Goal: Task Accomplishment & Management: Manage account settings

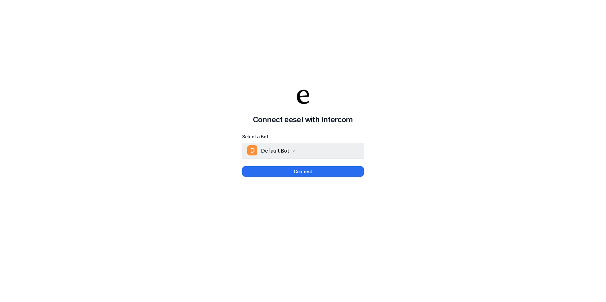
click at [290, 150] on div "D Default Bot" at bounding box center [271, 151] width 48 height 10
click at [291, 150] on icon "button" at bounding box center [293, 151] width 4 height 4
click at [301, 169] on button "Connect" at bounding box center [303, 171] width 122 height 10
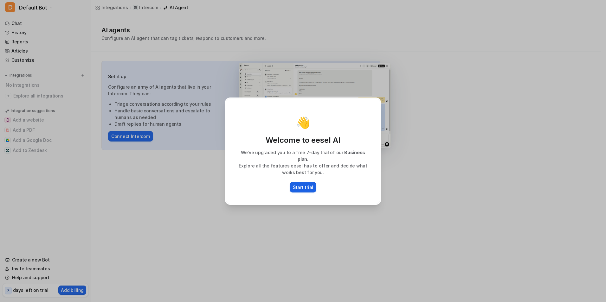
click at [308, 188] on button "Start trial" at bounding box center [303, 187] width 27 height 10
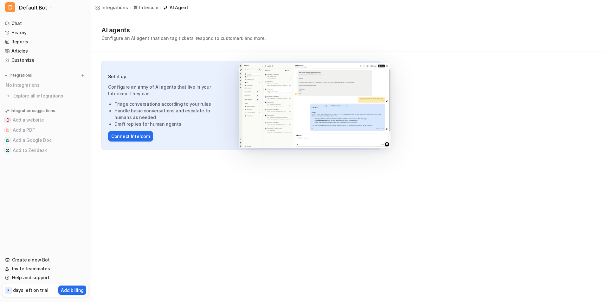
click at [9, 292] on p "7" at bounding box center [8, 291] width 3 height 6
click at [78, 288] on p "Add billing" at bounding box center [72, 290] width 23 height 7
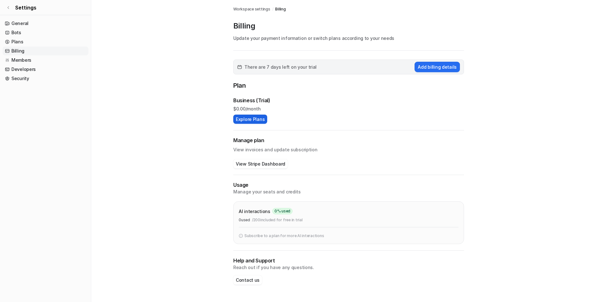
click at [253, 121] on button "Explore Plans" at bounding box center [250, 119] width 34 height 9
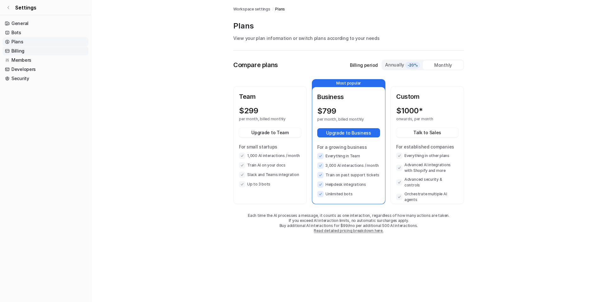
click at [30, 54] on link "Billing" at bounding box center [46, 51] width 86 height 9
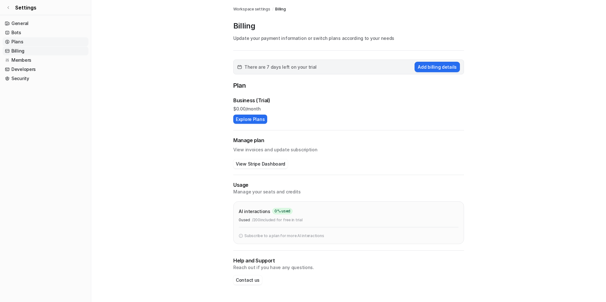
click at [35, 42] on link "Plans" at bounding box center [46, 41] width 86 height 9
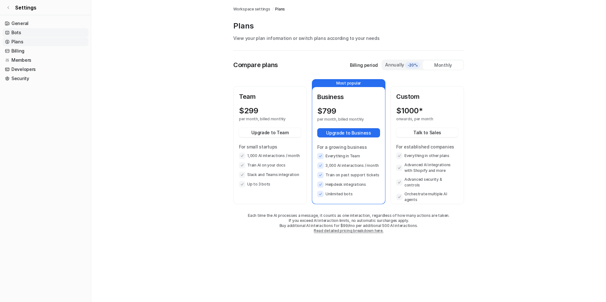
click at [22, 30] on link "Bots" at bounding box center [46, 32] width 86 height 9
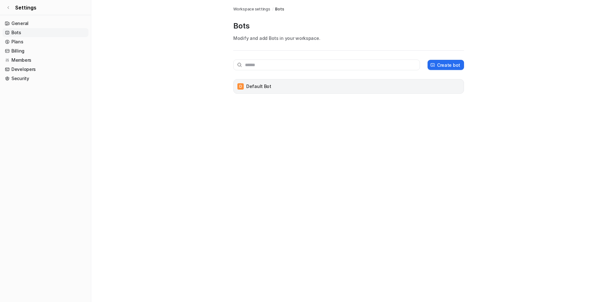
click at [250, 82] on div "D Default Bot" at bounding box center [348, 86] width 225 height 9
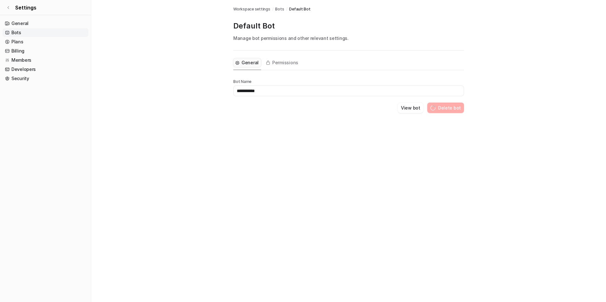
click at [238, 84] on p "Bot Name" at bounding box center [348, 81] width 231 height 5
click at [280, 62] on span "Permissions" at bounding box center [285, 63] width 26 height 6
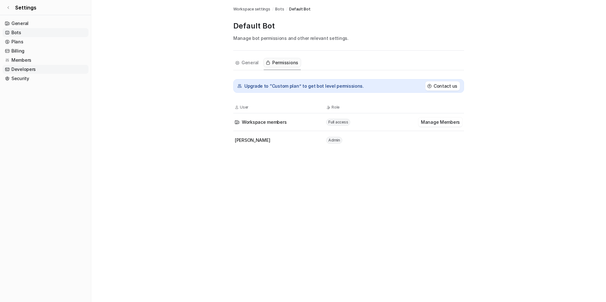
click at [26, 71] on link "Developers" at bounding box center [46, 69] width 86 height 9
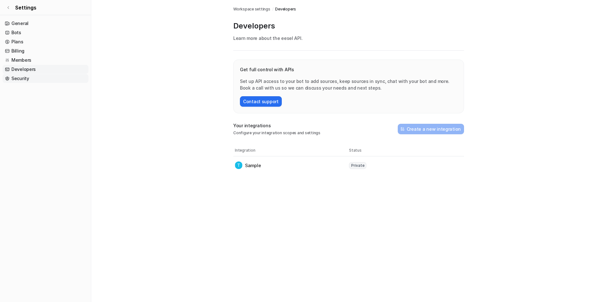
click at [24, 78] on link "Security" at bounding box center [46, 78] width 86 height 9
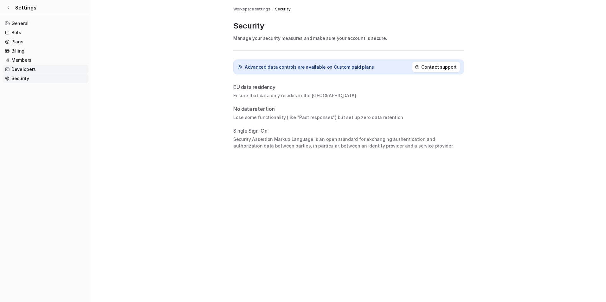
click at [17, 68] on link "Developers" at bounding box center [46, 69] width 86 height 9
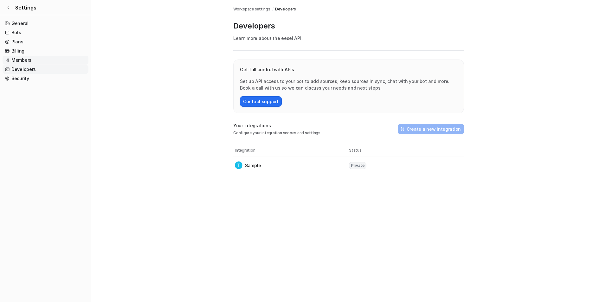
click at [16, 56] on link "Members" at bounding box center [46, 60] width 86 height 9
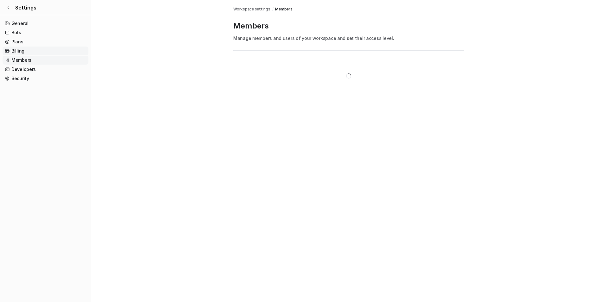
click at [17, 51] on link "Billing" at bounding box center [46, 51] width 86 height 9
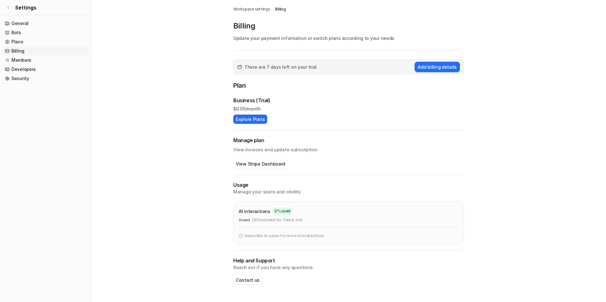
click at [241, 27] on p "Billing" at bounding box center [348, 26] width 231 height 10
click at [276, 10] on span "Billing" at bounding box center [280, 9] width 10 height 6
click at [429, 68] on button "Add billing details" at bounding box center [436, 67] width 45 height 10
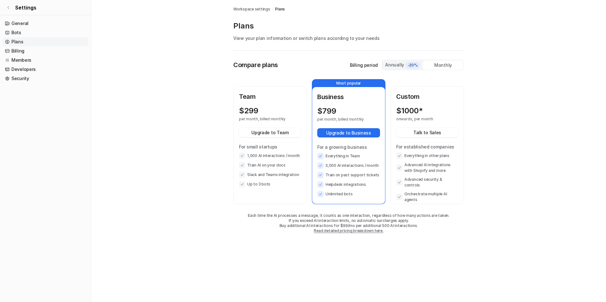
click at [394, 62] on div "Annually -20%" at bounding box center [402, 64] width 35 height 7
click at [444, 68] on div "Monthly" at bounding box center [443, 65] width 41 height 9
click at [414, 67] on span "-20%" at bounding box center [412, 65] width 15 height 6
click at [412, 67] on span "-20%" at bounding box center [412, 65] width 15 height 6
click at [248, 71] on div "Compare plans Billing period Annually -20% Monthly Team $ 239 20 % off per mont…" at bounding box center [348, 153] width 231 height 187
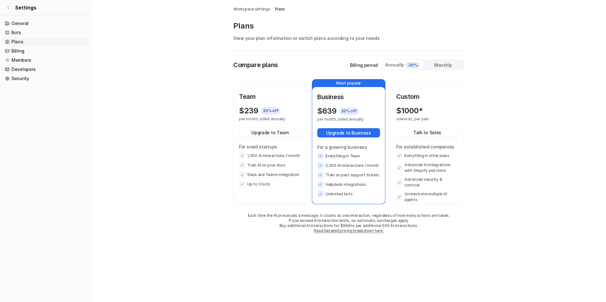
click at [257, 29] on p "Plans" at bounding box center [348, 26] width 231 height 10
click at [279, 10] on span "Plans" at bounding box center [280, 9] width 10 height 6
click at [252, 9] on span "Workspace settings" at bounding box center [251, 9] width 37 height 6
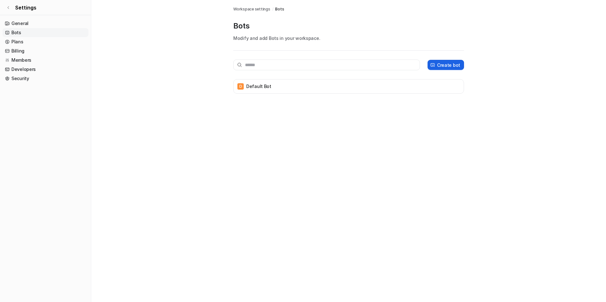
click at [460, 65] on p "Create bot" at bounding box center [448, 65] width 23 height 7
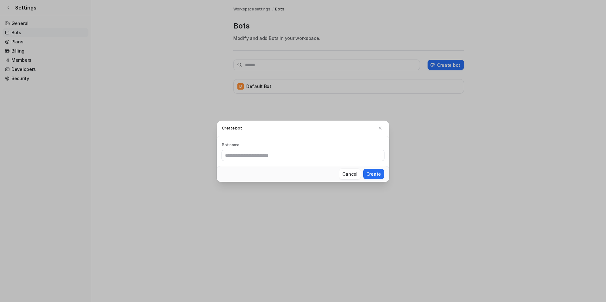
click at [344, 164] on div "Bot name" at bounding box center [303, 151] width 172 height 30
click at [317, 154] on input "text" at bounding box center [303, 155] width 162 height 11
type input "****"
click at [376, 173] on button "Create" at bounding box center [373, 174] width 21 height 10
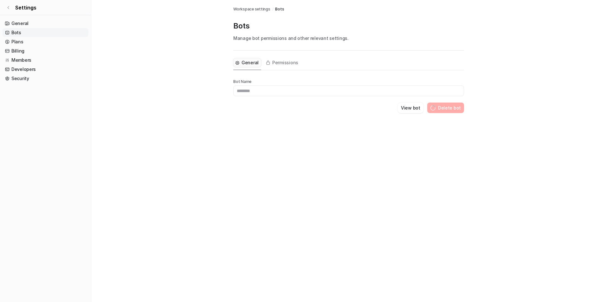
type input "****"
click at [277, 10] on span "Bots" at bounding box center [279, 9] width 9 height 6
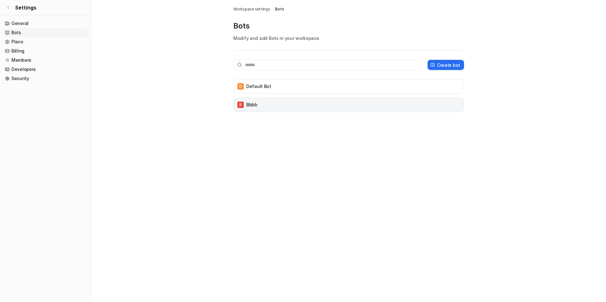
click at [247, 104] on p "bbbb" at bounding box center [251, 105] width 11 height 6
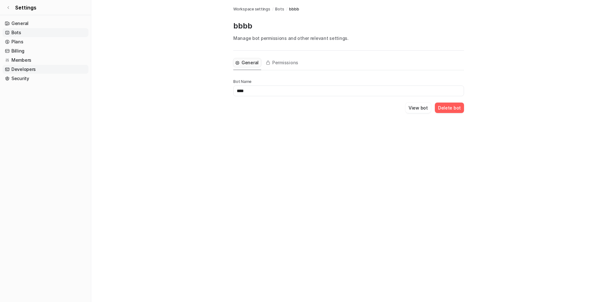
click at [27, 69] on link "Developers" at bounding box center [46, 69] width 86 height 9
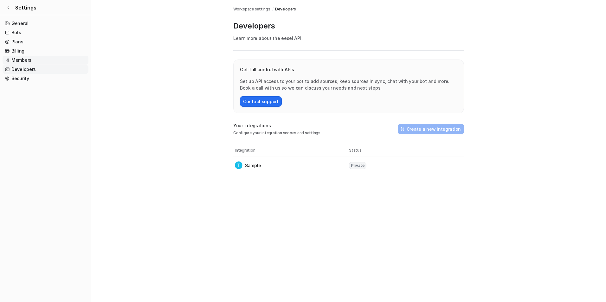
click at [17, 62] on link "Members" at bounding box center [46, 60] width 86 height 9
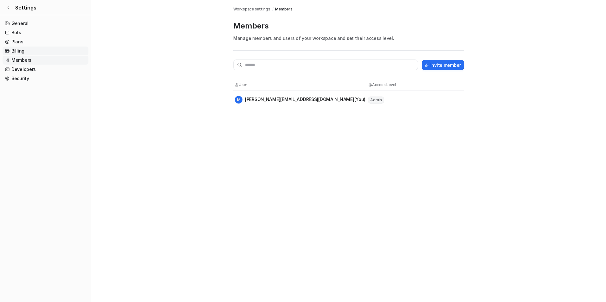
click at [25, 52] on link "Billing" at bounding box center [46, 51] width 86 height 9
